Goal: Task Accomplishment & Management: Use online tool/utility

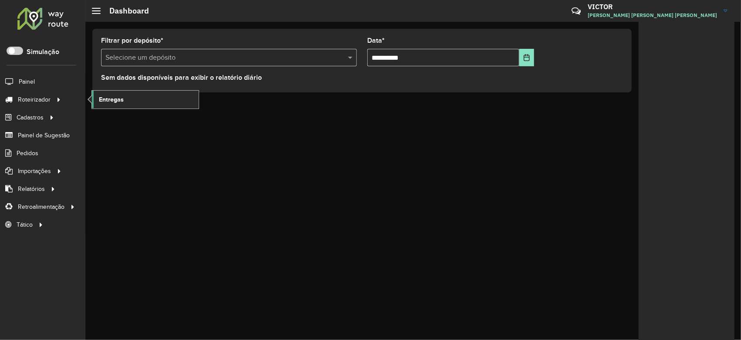
click at [120, 98] on span "Entregas" at bounding box center [111, 99] width 25 height 9
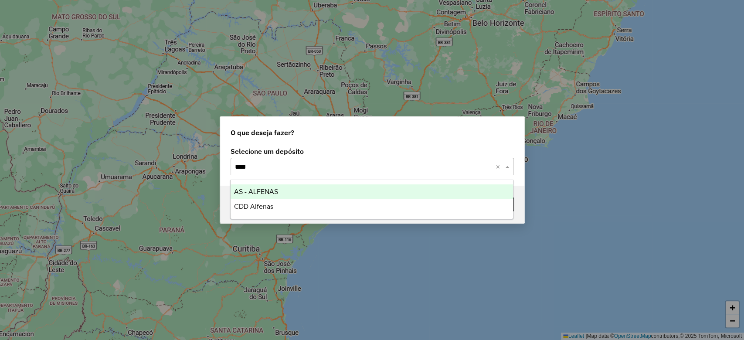
type input "*****"
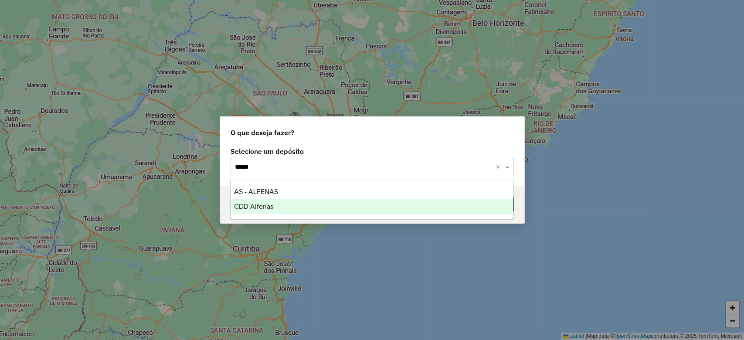
click at [234, 203] on span "CDD Alfenas" at bounding box center [253, 206] width 39 height 7
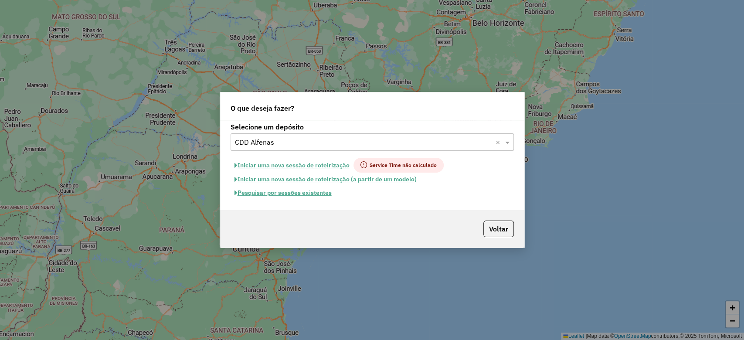
click at [244, 190] on button "Pesquisar por sessões existentes" at bounding box center [283, 193] width 105 height 14
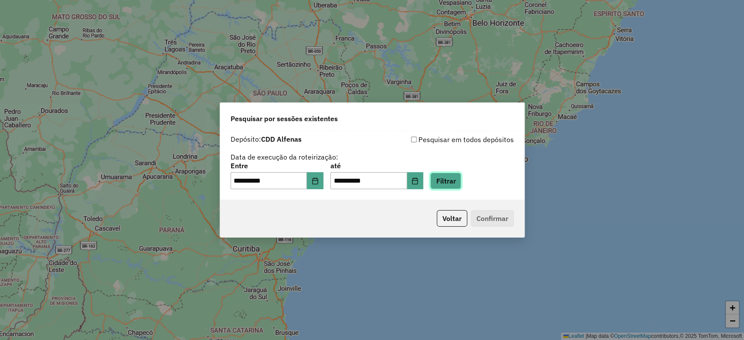
click at [458, 179] on button "Filtrar" at bounding box center [445, 181] width 31 height 17
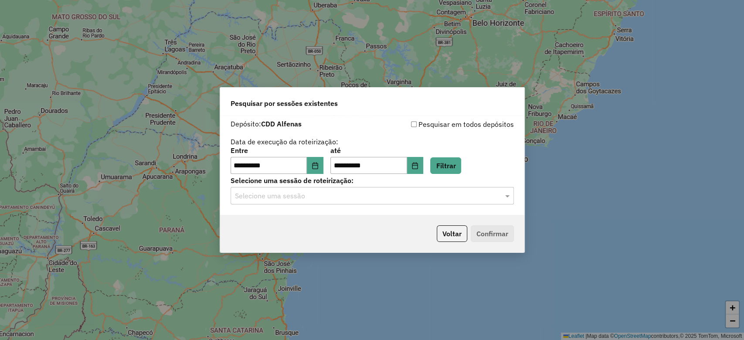
click at [313, 190] on div "Selecione uma sessão" at bounding box center [372, 195] width 283 height 17
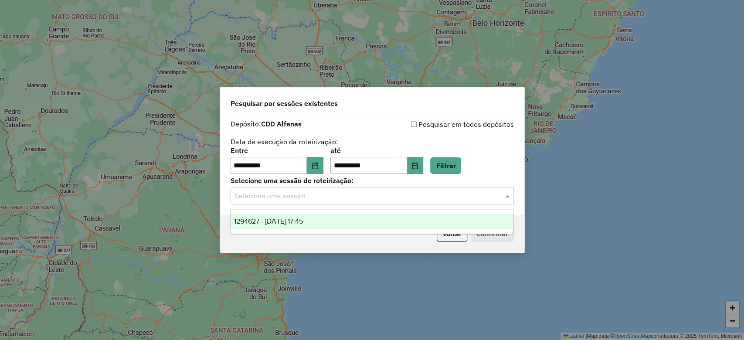
click at [323, 216] on div "1294627 - [DATE] 17:45" at bounding box center [372, 221] width 282 height 15
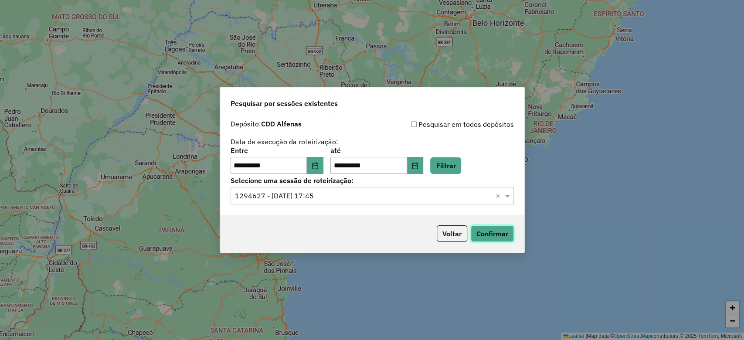
click at [499, 229] on button "Confirmar" at bounding box center [492, 233] width 43 height 17
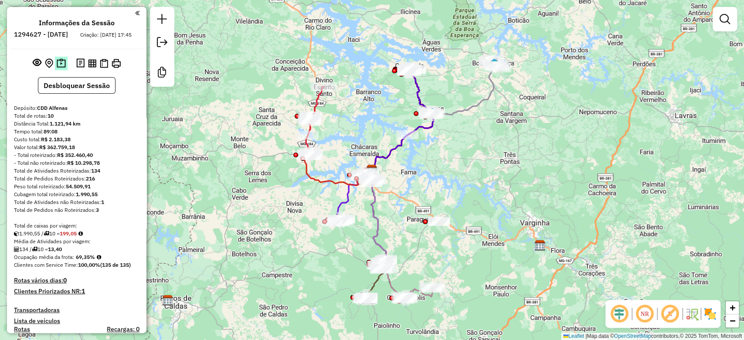
click at [63, 66] on img at bounding box center [61, 63] width 9 height 10
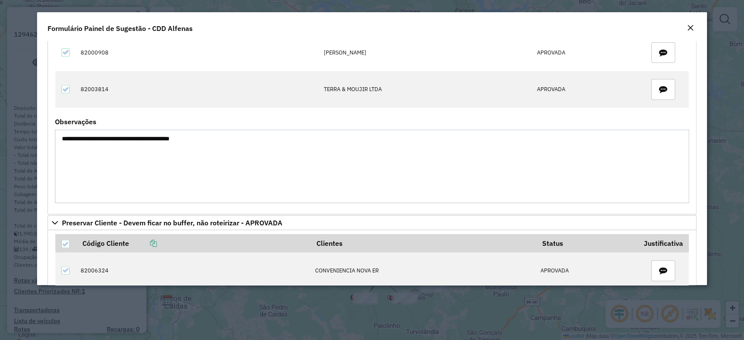
scroll to position [265, 0]
